Goal: Task Accomplishment & Management: Manage account settings

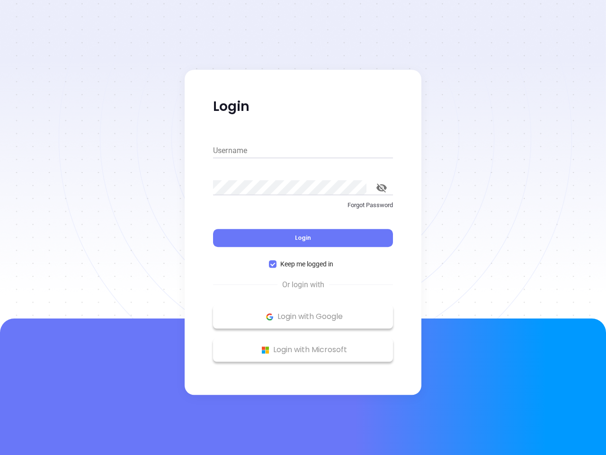
click at [303, 227] on div "Login" at bounding box center [303, 231] width 180 height 29
click at [303, 151] on input "Username" at bounding box center [303, 150] width 180 height 15
click at [382, 188] on icon "toggle password visibility" at bounding box center [382, 187] width 10 height 9
click at [303, 238] on span "Login" at bounding box center [303, 238] width 16 height 8
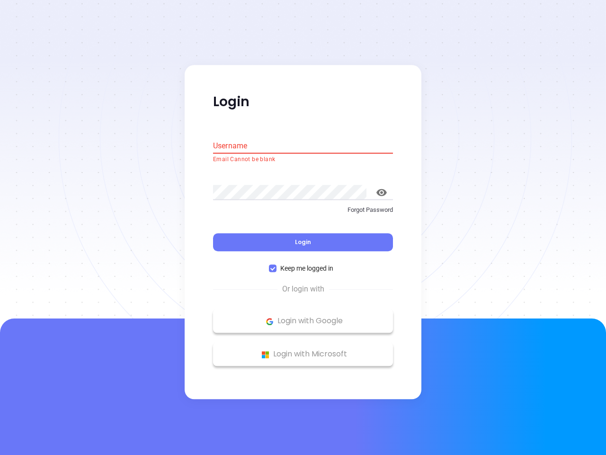
click at [303, 264] on span "Keep me logged in" at bounding box center [307, 268] width 61 height 10
click at [277, 265] on input "Keep me logged in" at bounding box center [273, 269] width 8 height 8
checkbox input "false"
click at [303, 316] on p "Login with Google" at bounding box center [303, 321] width 171 height 14
click at [303, 350] on p "Login with Microsoft" at bounding box center [303, 354] width 171 height 14
